Goal: Complete application form: Complete application form

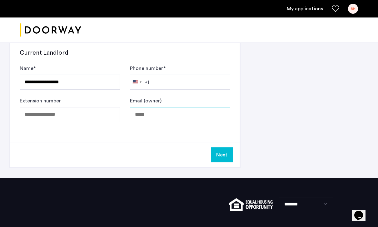
click at [140, 116] on input "Email (owner)" at bounding box center [180, 114] width 100 height 15
type input "**********"
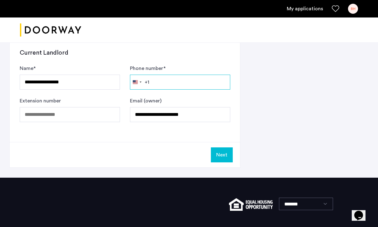
click at [181, 83] on input "Phone number *" at bounding box center [180, 82] width 100 height 15
drag, startPoint x: 186, startPoint y: 84, endPoint x: 139, endPoint y: 84, distance: 47.1
click at [139, 84] on div "[GEOGRAPHIC_DATA] +1 +1 244 results found [GEOGRAPHIC_DATA] +93 [GEOGRAPHIC_DAT…" at bounding box center [180, 82] width 100 height 15
drag, startPoint x: 185, startPoint y: 77, endPoint x: 192, endPoint y: 79, distance: 7.5
click at [192, 79] on input "**********" at bounding box center [180, 82] width 100 height 15
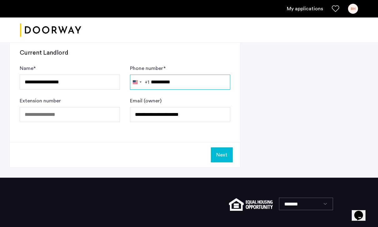
type input "**********"
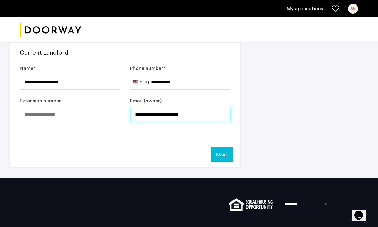
click at [184, 116] on input "**********" at bounding box center [180, 114] width 100 height 15
click at [184, 114] on input "**********" at bounding box center [180, 114] width 100 height 15
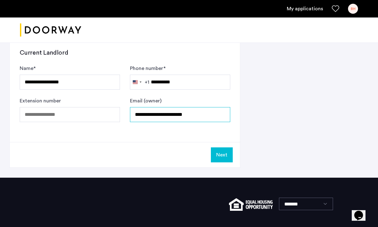
type input "**********"
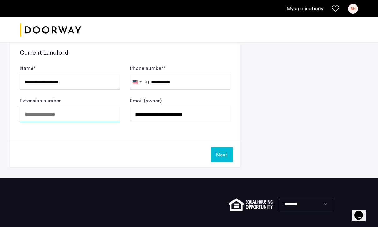
click at [98, 114] on input "Extension number" at bounding box center [70, 114] width 100 height 15
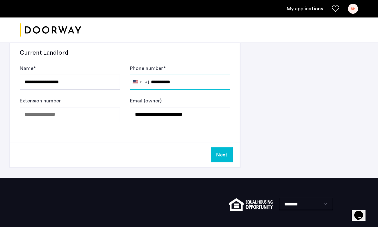
drag, startPoint x: 181, startPoint y: 82, endPoint x: 143, endPoint y: 77, distance: 38.0
click at [143, 77] on div "[GEOGRAPHIC_DATA] +1 +1 244 results found [GEOGRAPHIC_DATA] +93 [GEOGRAPHIC_DAT…" at bounding box center [180, 82] width 100 height 15
drag, startPoint x: 149, startPoint y: 81, endPoint x: 180, endPoint y: 81, distance: 31.5
click at [180, 81] on div "[GEOGRAPHIC_DATA] +1 +1 244 results found [GEOGRAPHIC_DATA] +93 [GEOGRAPHIC_DAT…" at bounding box center [180, 82] width 100 height 15
click at [171, 80] on input "**********" at bounding box center [180, 82] width 100 height 15
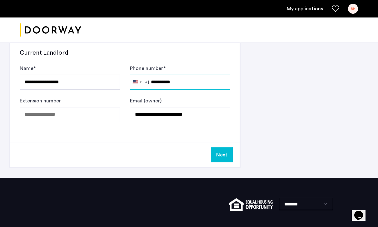
click at [171, 80] on input "**********" at bounding box center [180, 82] width 100 height 15
type input "**********"
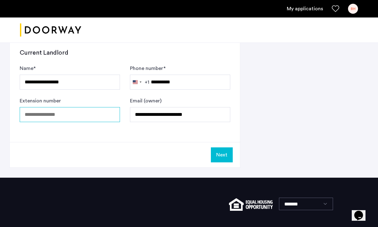
click at [79, 118] on input "Extension number" at bounding box center [70, 114] width 100 height 15
type input "**********"
click at [222, 154] on button "Next" at bounding box center [222, 154] width 22 height 15
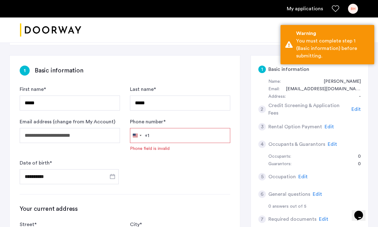
scroll to position [23, 0]
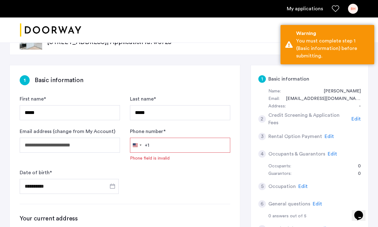
drag, startPoint x: 214, startPoint y: 141, endPoint x: 214, endPoint y: 145, distance: 3.4
click at [214, 141] on input "Phone number *" at bounding box center [180, 145] width 100 height 15
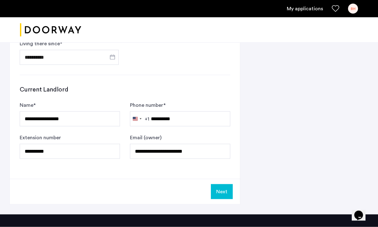
scroll to position [321, 0]
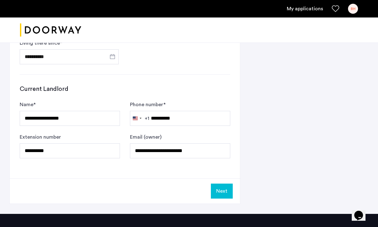
type input "**********"
click at [223, 201] on div "Next" at bounding box center [125, 190] width 230 height 25
click at [223, 193] on button "Next" at bounding box center [222, 191] width 22 height 15
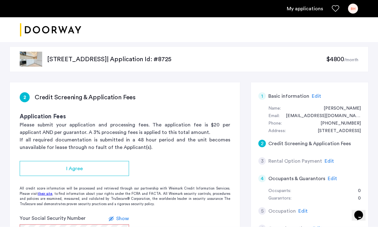
scroll to position [6, 0]
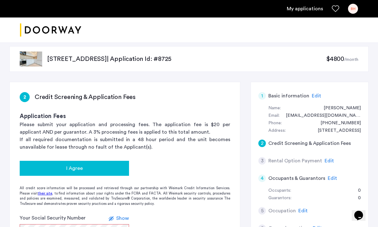
click at [113, 171] on div "I Agree" at bounding box center [74, 167] width 99 height 7
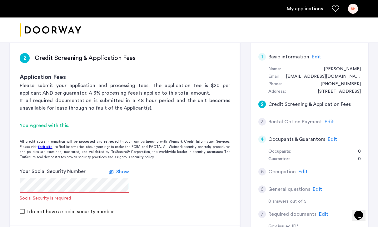
scroll to position [49, 0]
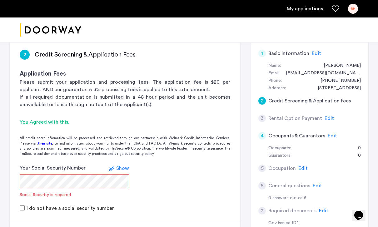
click at [54, 208] on label "I do not have a social security number" at bounding box center [69, 208] width 89 height 5
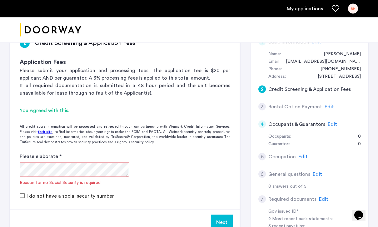
scroll to position [61, 0]
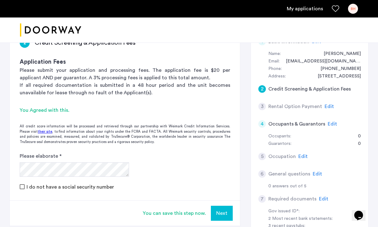
click at [233, 214] on div "You can save this step now. Next" at bounding box center [125, 212] width 230 height 25
click at [228, 213] on button "Next" at bounding box center [222, 213] width 22 height 15
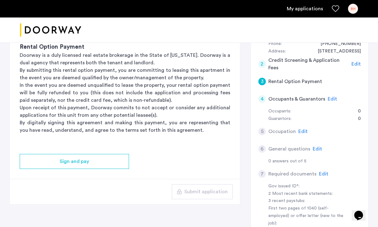
scroll to position [91, 0]
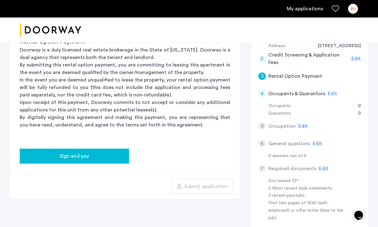
click at [110, 156] on div "Sign and pay" at bounding box center [74, 155] width 99 height 7
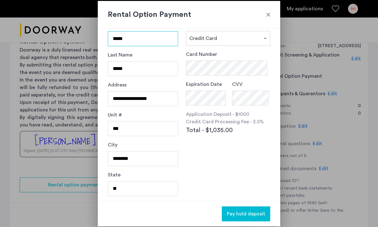
scroll to position [17, 0]
click at [268, 12] on div at bounding box center [268, 15] width 6 height 6
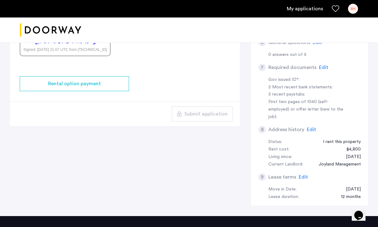
scroll to position [128, 0]
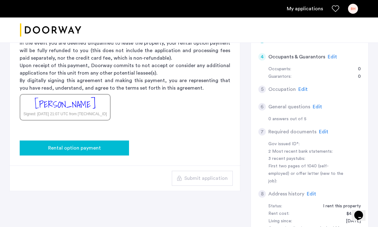
click at [101, 149] on div "Rental option payment" at bounding box center [74, 147] width 99 height 7
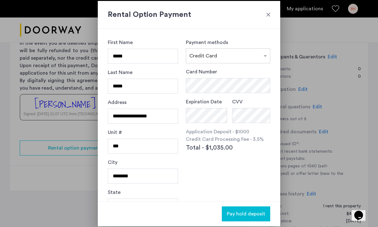
scroll to position [0, 0]
click at [272, 14] on div "Rental Option Payment" at bounding box center [189, 15] width 182 height 28
click at [270, 14] on div at bounding box center [268, 15] width 6 height 6
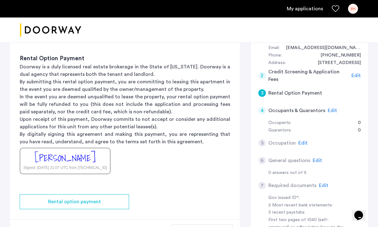
scroll to position [74, 0]
click at [99, 194] on app-rental-option-payment "3 Rental Option Payment Rental Option Payment Doorway is a duly licensed real e…" at bounding box center [125, 130] width 230 height 230
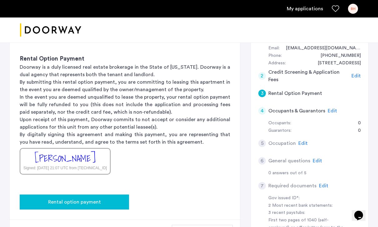
drag, startPoint x: 97, startPoint y: 199, endPoint x: 94, endPoint y: 200, distance: 3.4
click at [97, 199] on span "Rental option payment" at bounding box center [74, 201] width 53 height 7
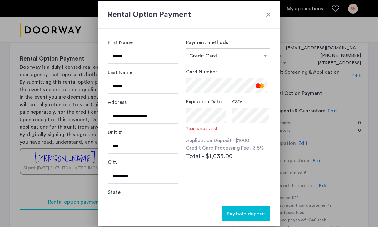
click at [272, 116] on div "**********" at bounding box center [189, 115] width 182 height 172
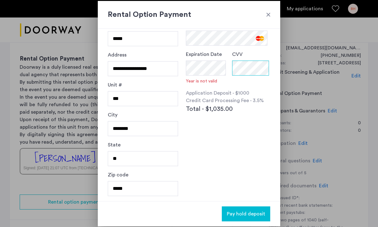
scroll to position [47, 0]
click at [249, 222] on div "Pay hold deposit" at bounding box center [189, 213] width 182 height 25
click at [250, 216] on span "Pay hold deposit" at bounding box center [246, 213] width 38 height 7
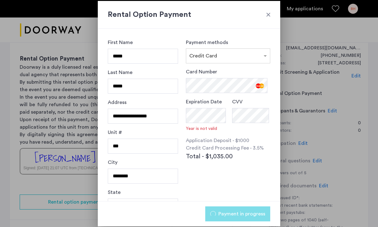
scroll to position [0, 0]
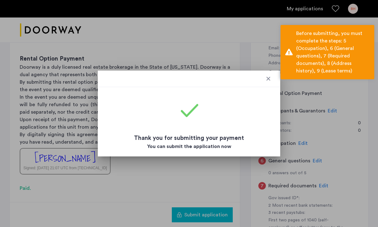
click at [265, 80] on div at bounding box center [268, 79] width 6 height 6
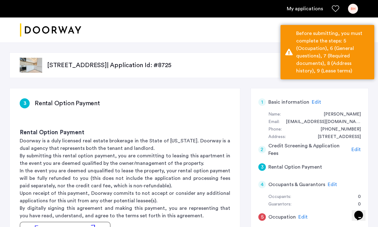
scroll to position [74, 0]
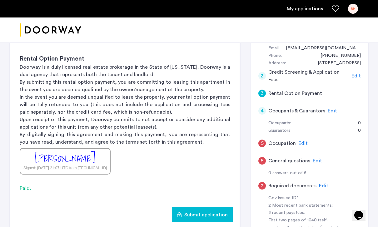
click at [192, 215] on span "Submit application" at bounding box center [205, 214] width 43 height 7
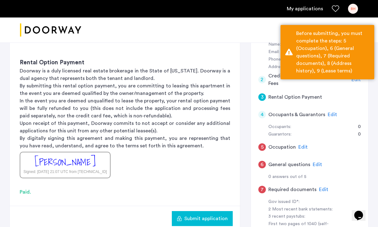
scroll to position [69, 0]
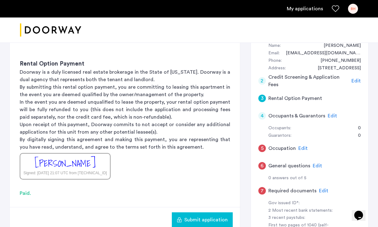
click at [197, 220] on span "Submit application" at bounding box center [205, 219] width 43 height 7
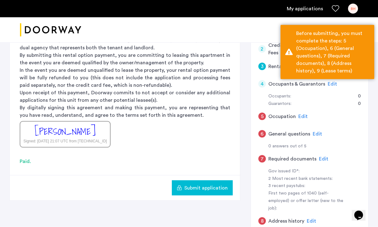
scroll to position [93, 0]
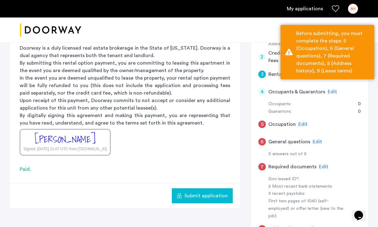
click at [302, 122] on span "Edit" at bounding box center [302, 124] width 9 height 5
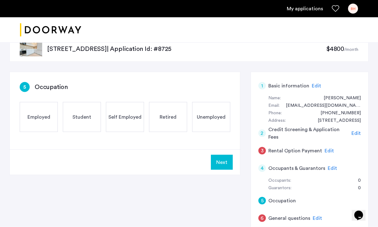
scroll to position [0, 0]
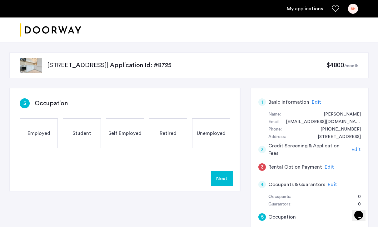
click at [80, 132] on span "Student" at bounding box center [81, 133] width 19 height 7
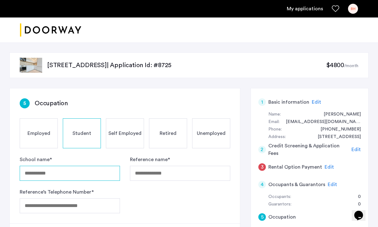
click at [74, 176] on input "School name *" at bounding box center [70, 173] width 100 height 15
type input "**********"
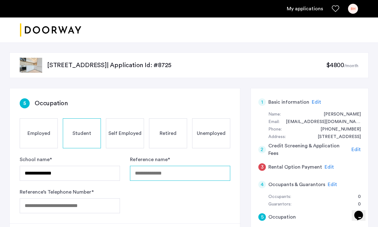
click at [144, 173] on input "Reference name *" at bounding box center [180, 173] width 100 height 15
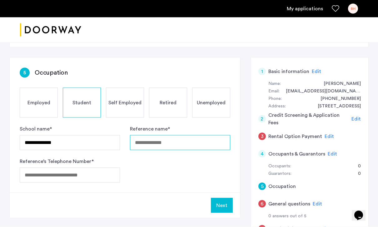
scroll to position [31, 0]
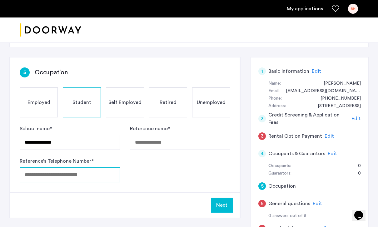
click at [93, 175] on div "Reference’s Telephone Number *" at bounding box center [70, 169] width 100 height 25
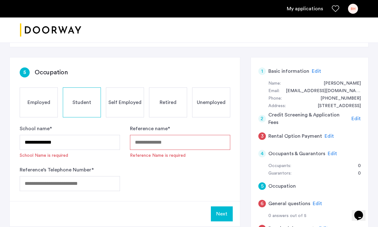
click at [147, 144] on input "Reference name *" at bounding box center [180, 142] width 100 height 15
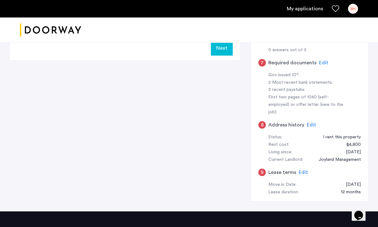
scroll to position [207, 0]
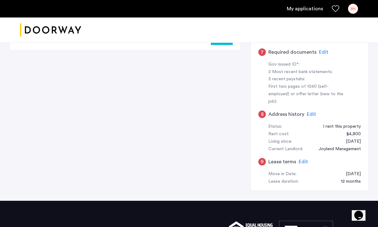
type input "*"
click at [300, 159] on span "Edit" at bounding box center [302, 161] width 9 height 5
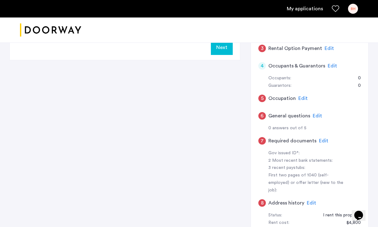
scroll to position [0, 0]
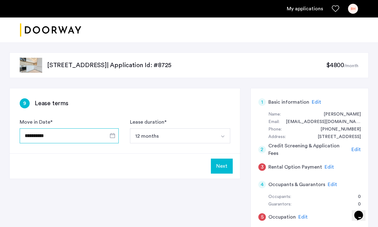
click at [85, 133] on input "**********" at bounding box center [69, 135] width 99 height 15
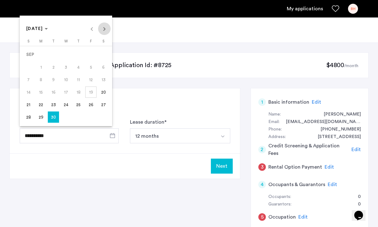
click at [106, 27] on span "Next month" at bounding box center [104, 28] width 12 height 12
click at [105, 32] on span "Next month" at bounding box center [104, 28] width 12 height 12
click at [70, 157] on div at bounding box center [189, 113] width 378 height 227
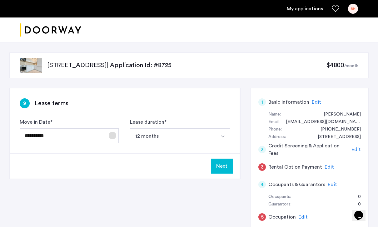
click at [113, 137] on span "Open calendar" at bounding box center [112, 135] width 15 height 15
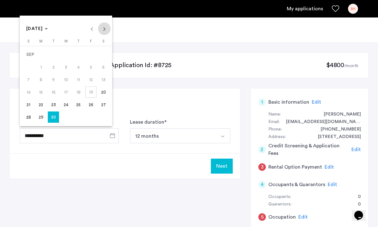
click at [105, 28] on span "Next month" at bounding box center [104, 28] width 12 height 12
click at [105, 29] on span "Next month" at bounding box center [104, 28] width 12 height 12
click at [100, 56] on span "1" at bounding box center [103, 54] width 11 height 11
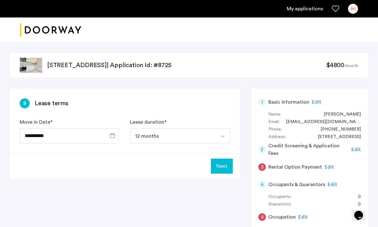
type input "**********"
click at [221, 167] on button "Next" at bounding box center [222, 166] width 22 height 15
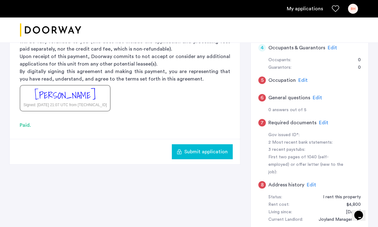
scroll to position [97, 0]
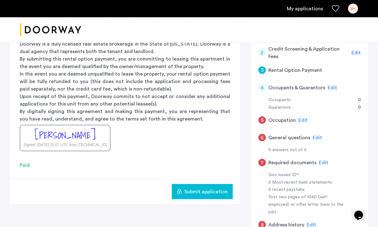
click at [303, 118] on span "Edit" at bounding box center [302, 120] width 9 height 5
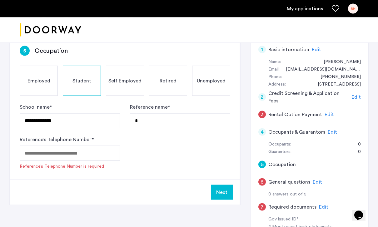
scroll to position [0, 0]
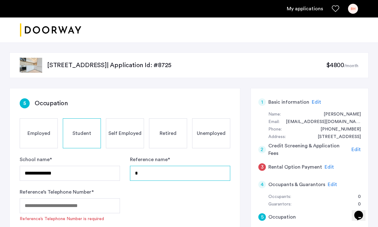
click at [165, 169] on input "*" at bounding box center [180, 173] width 100 height 15
click at [169, 173] on input "*" at bounding box center [180, 173] width 100 height 15
